Goal: Transaction & Acquisition: Purchase product/service

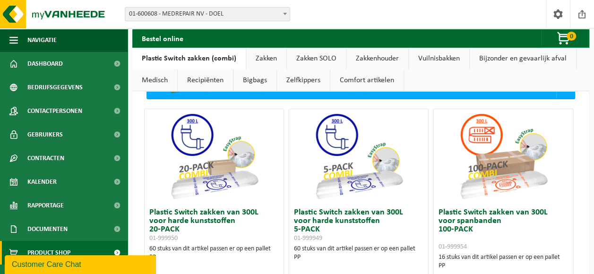
scroll to position [37, 0]
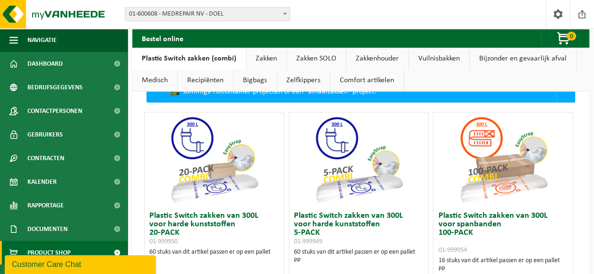
click at [263, 52] on link "Zakken" at bounding box center [266, 59] width 40 height 22
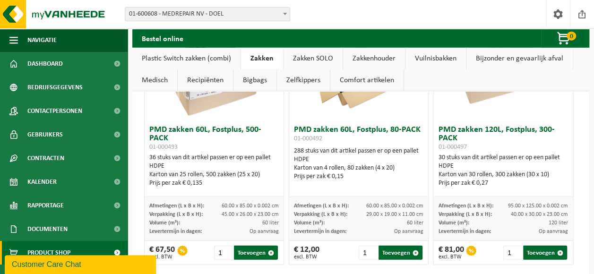
scroll to position [1119, 0]
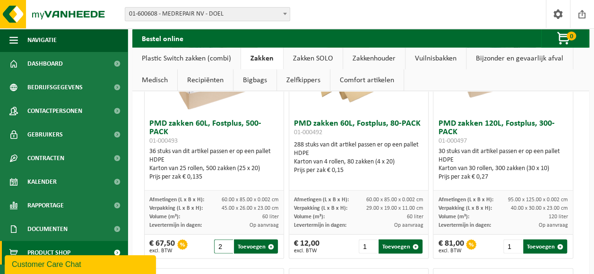
click at [226, 242] on input "2" at bounding box center [223, 246] width 19 height 14
click at [226, 242] on input "3" at bounding box center [223, 246] width 19 height 14
click at [255, 242] on button "Toevoegen" at bounding box center [256, 246] width 44 height 14
type input "1"
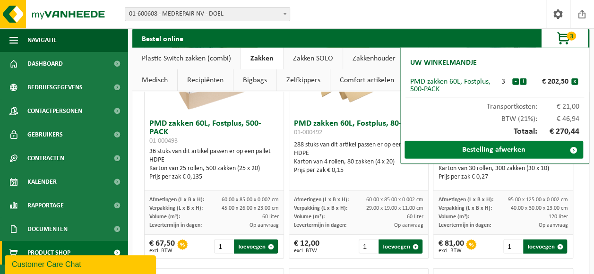
click at [516, 145] on link "Bestelling afwerken" at bounding box center [493, 150] width 179 height 18
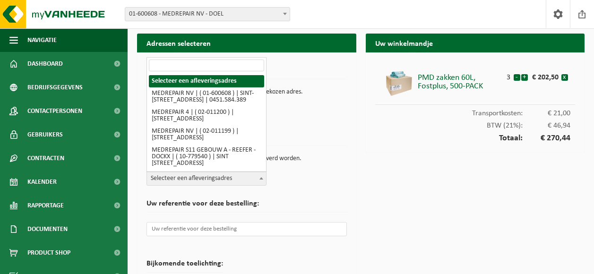
select select "966"
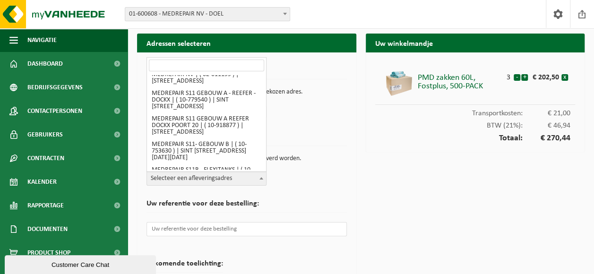
scroll to position [60, 0]
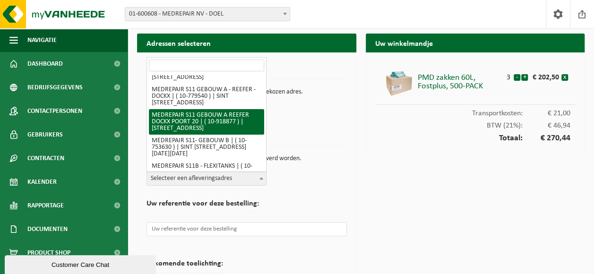
select select "128754"
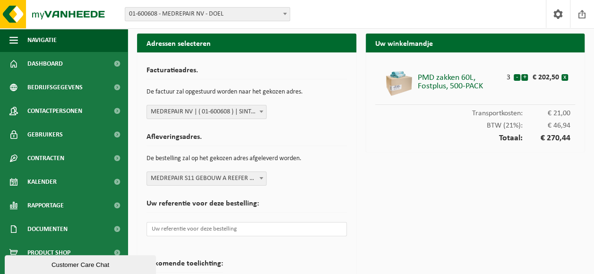
click at [376, 183] on div "Uw winkelmandje PMD zakken 60L, Fostplus, 500-PACK 3 - + € 202,50 x Transportko…" at bounding box center [475, 194] width 229 height 321
click at [248, 230] on input "text" at bounding box center [246, 229] width 200 height 14
paste input "text for end-of-year greeting card"
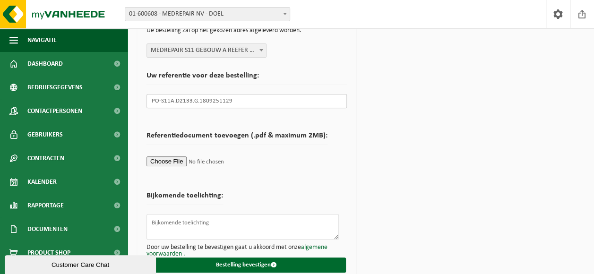
scroll to position [139, 0]
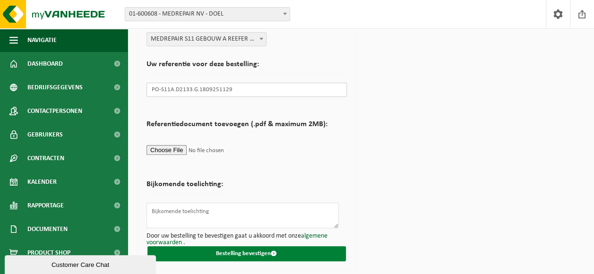
type input "PO-S11A.D2133.G.1809251129"
click at [261, 252] on button "Bestelling bevestigen" at bounding box center [246, 253] width 198 height 15
